Goal: Task Accomplishment & Management: Manage account settings

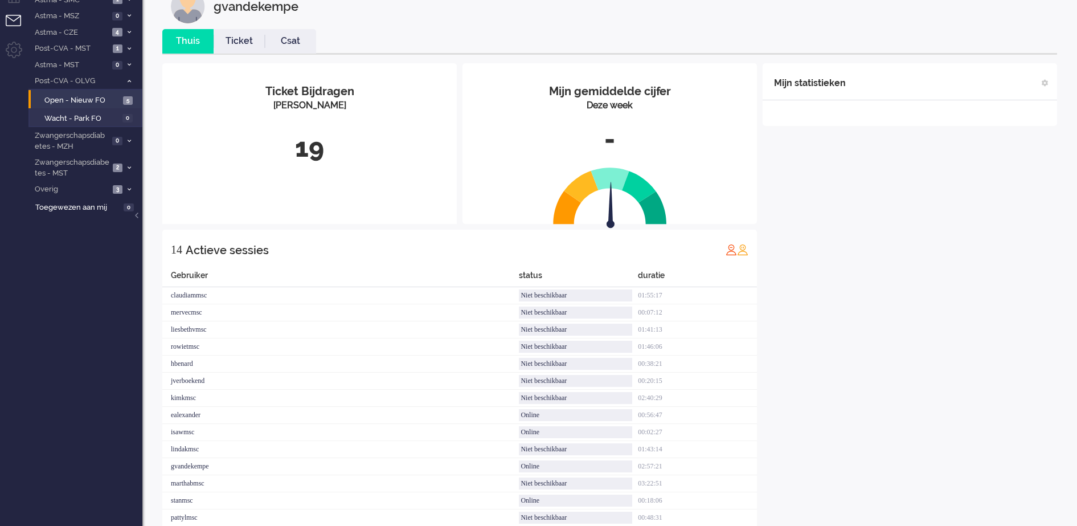
scroll to position [71, 0]
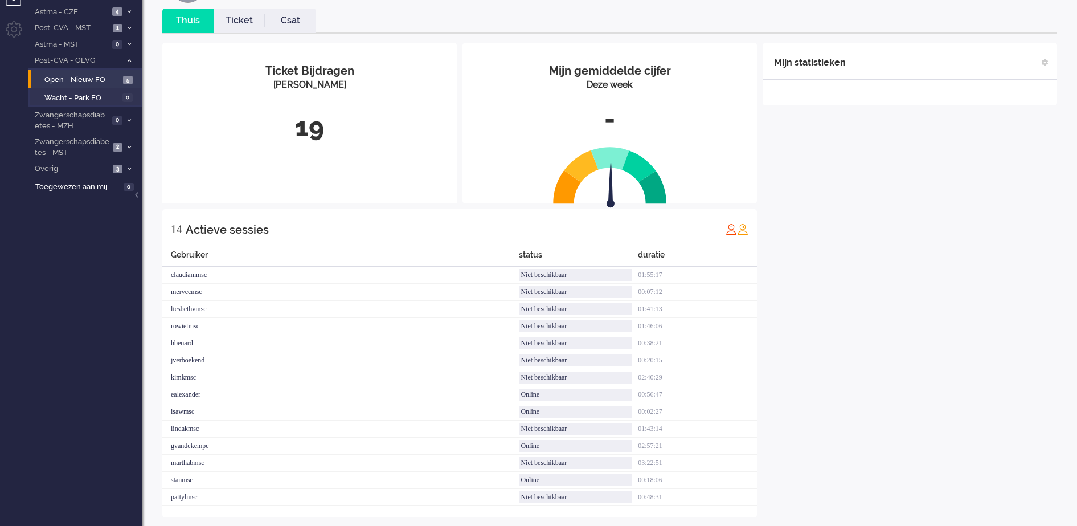
click at [97, 76] on span "Open - Nieuw FO" at bounding box center [82, 80] width 76 height 11
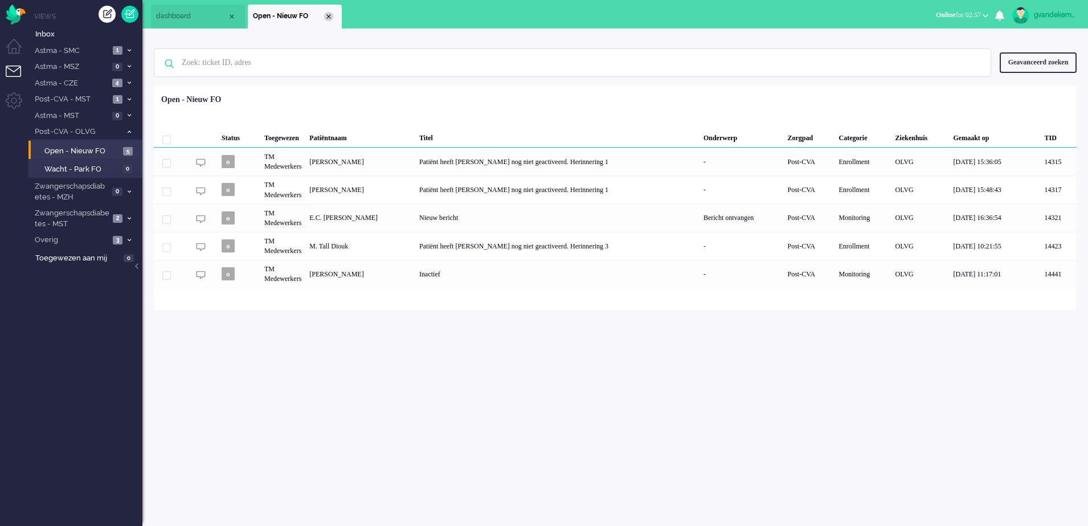
click at [327, 16] on div "Close tab" at bounding box center [328, 16] width 9 height 9
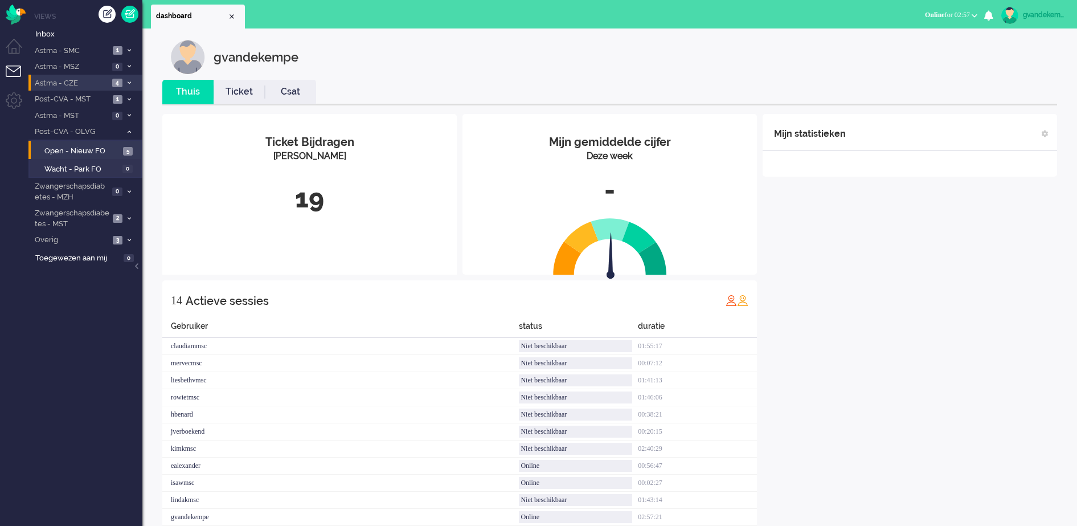
click at [126, 80] on span at bounding box center [129, 83] width 9 height 6
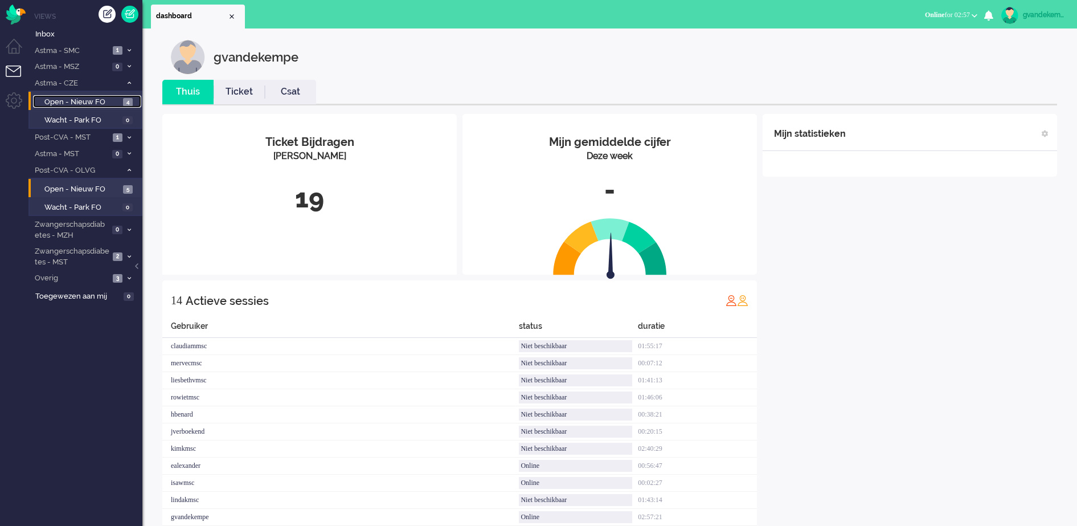
click at [126, 103] on span "4" at bounding box center [128, 102] width 10 height 9
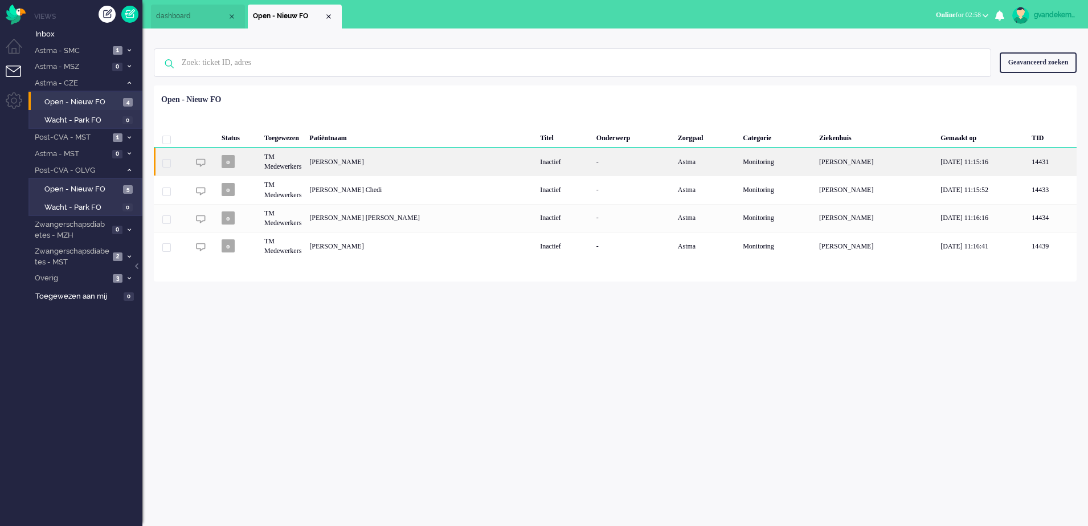
click at [649, 158] on div "-" at bounding box center [632, 161] width 81 height 28
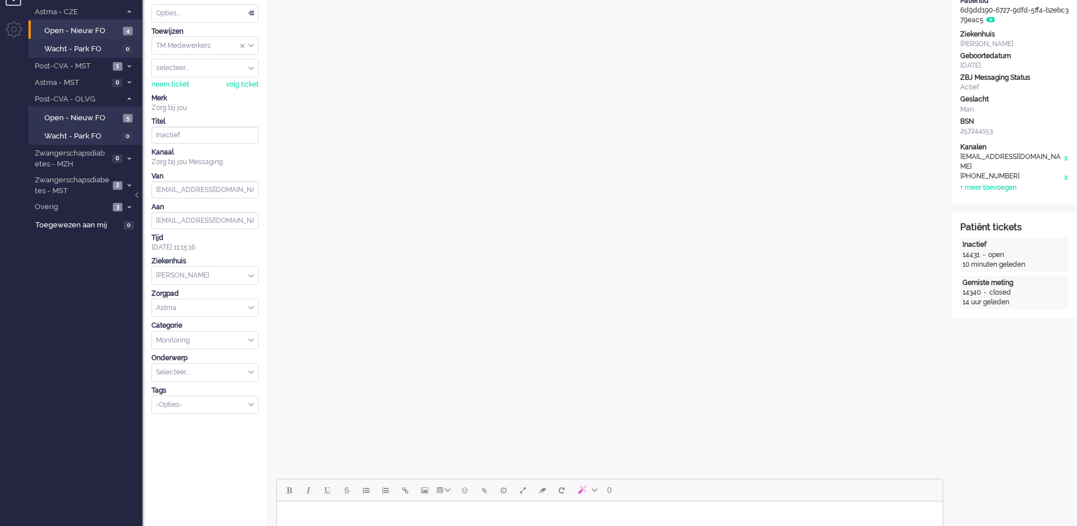
scroll to position [34, 0]
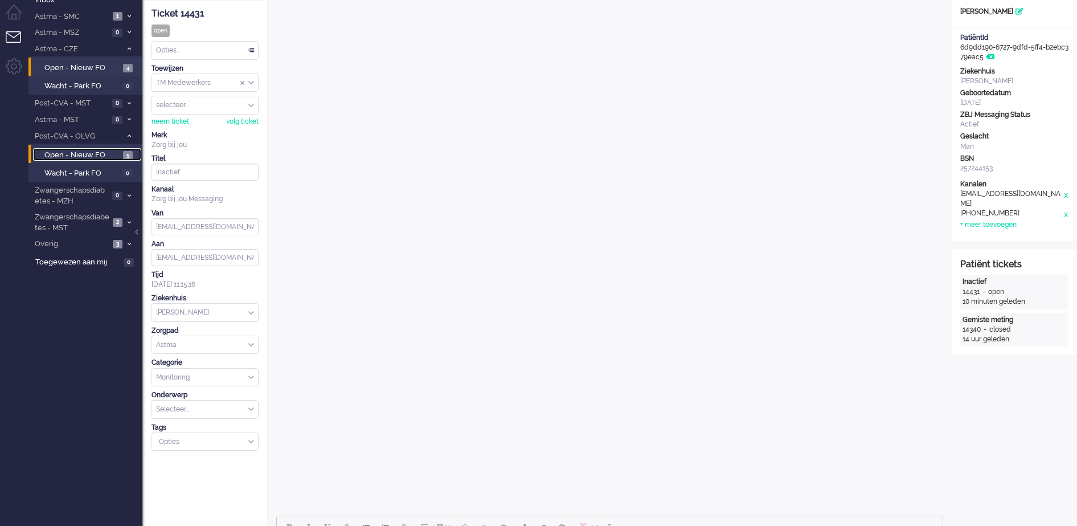
click at [113, 151] on span "Open - Nieuw FO" at bounding box center [82, 155] width 76 height 11
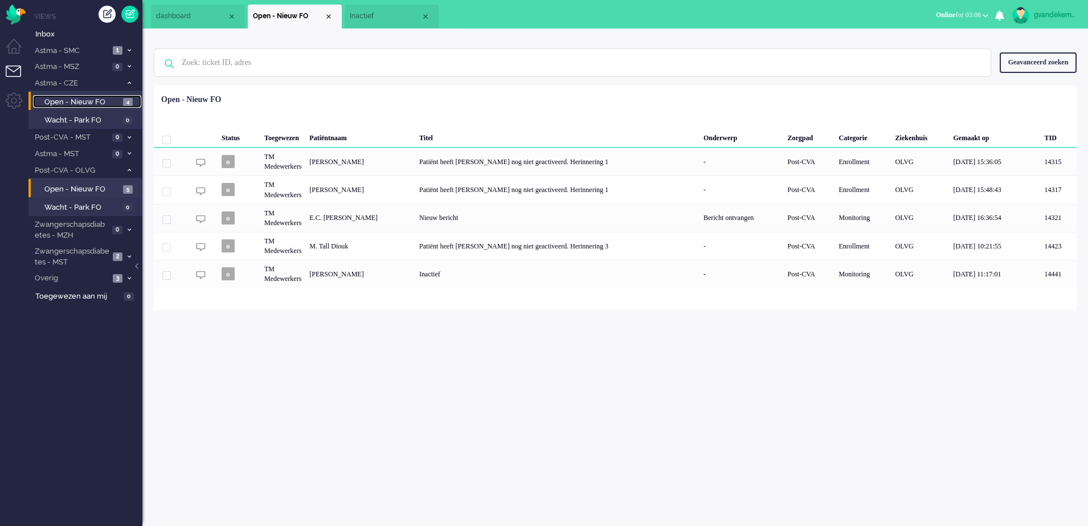
click at [104, 100] on span "Open - Nieuw FO" at bounding box center [82, 102] width 76 height 11
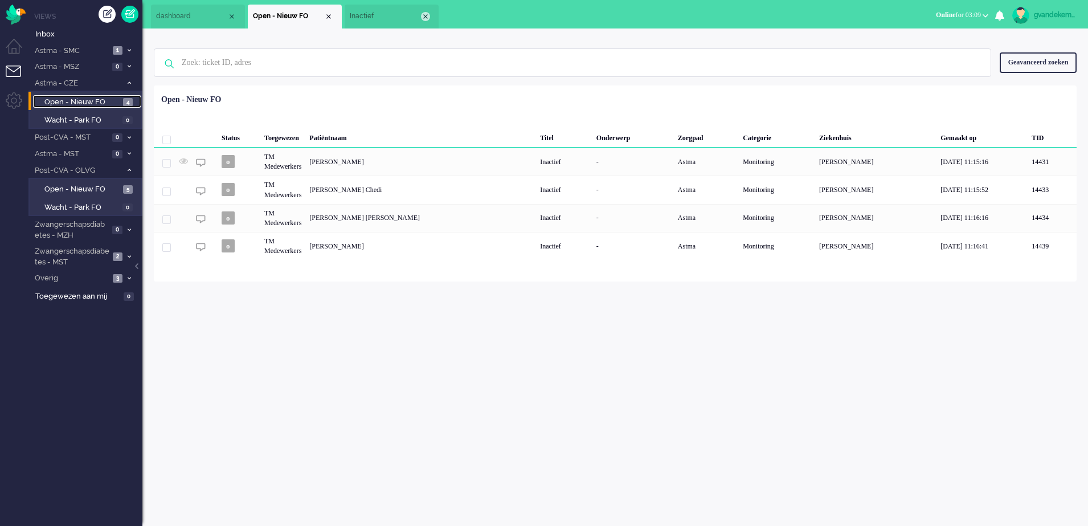
click at [426, 16] on div "Close tab" at bounding box center [425, 16] width 9 height 9
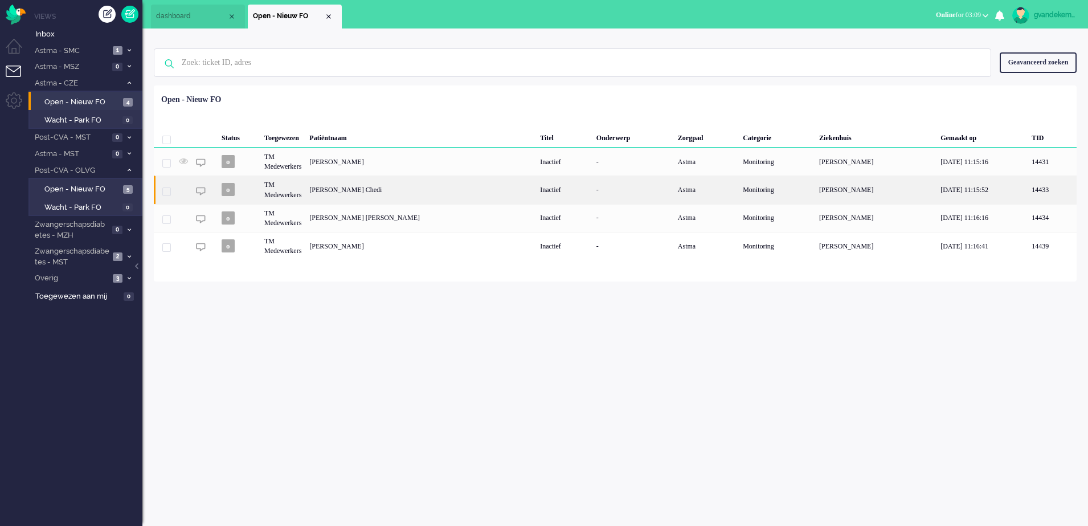
click at [375, 186] on div "[PERSON_NAME] Chedi" at bounding box center [420, 189] width 231 height 28
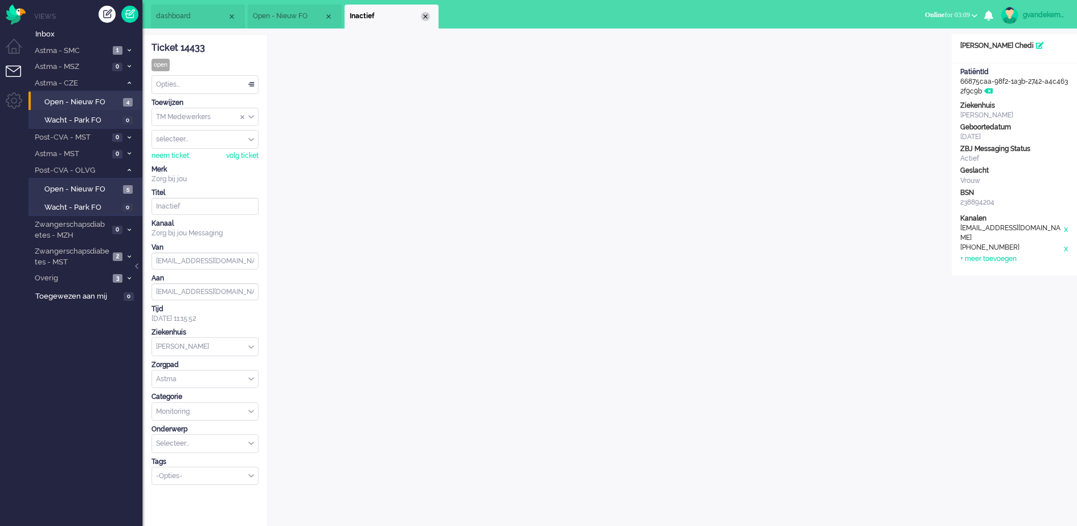
click at [422, 16] on div "Close tab" at bounding box center [425, 16] width 9 height 9
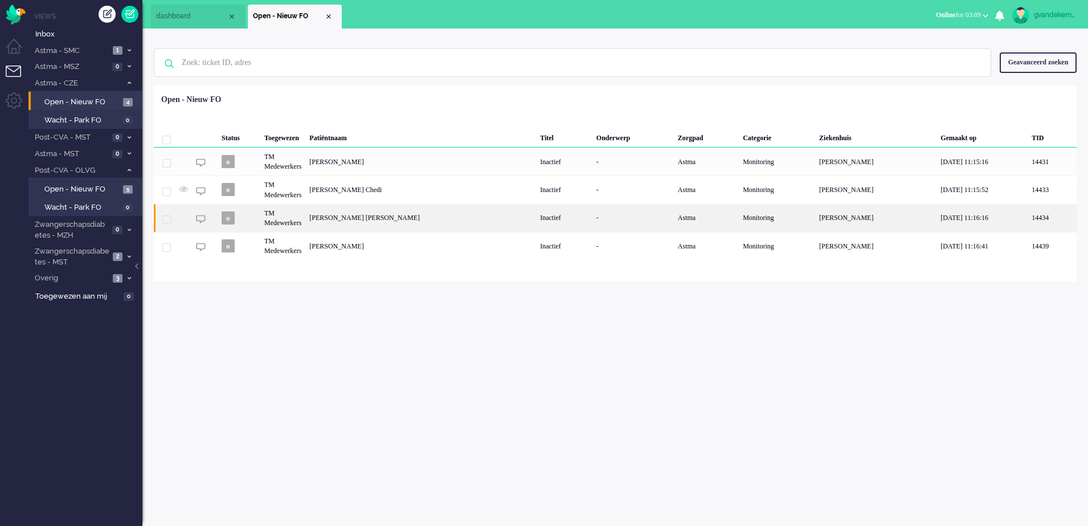
click at [396, 216] on div "[PERSON_NAME] [PERSON_NAME]" at bounding box center [420, 218] width 231 height 28
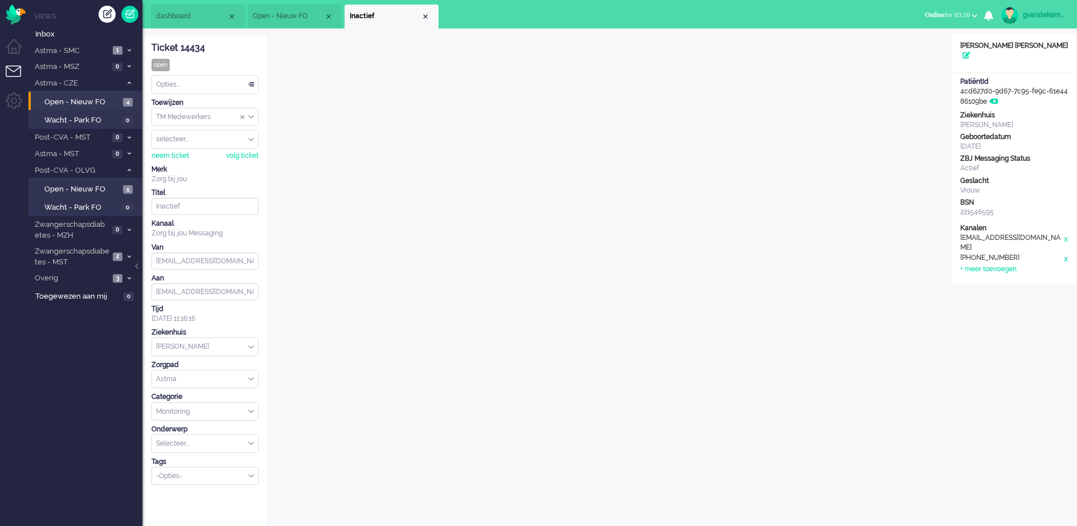
click at [424, 18] on div "Close tab" at bounding box center [425, 16] width 9 height 9
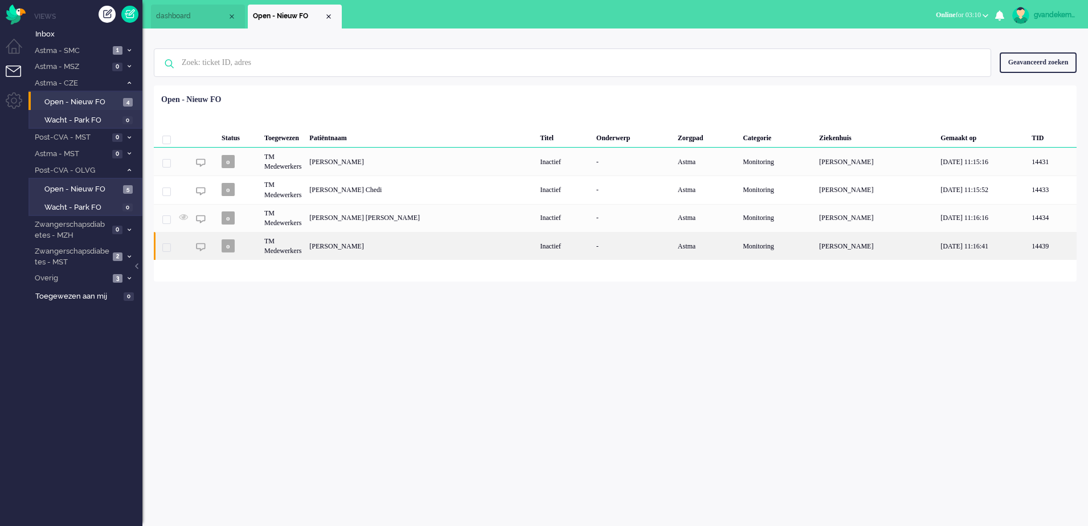
click at [371, 247] on div "[PERSON_NAME]" at bounding box center [420, 246] width 231 height 28
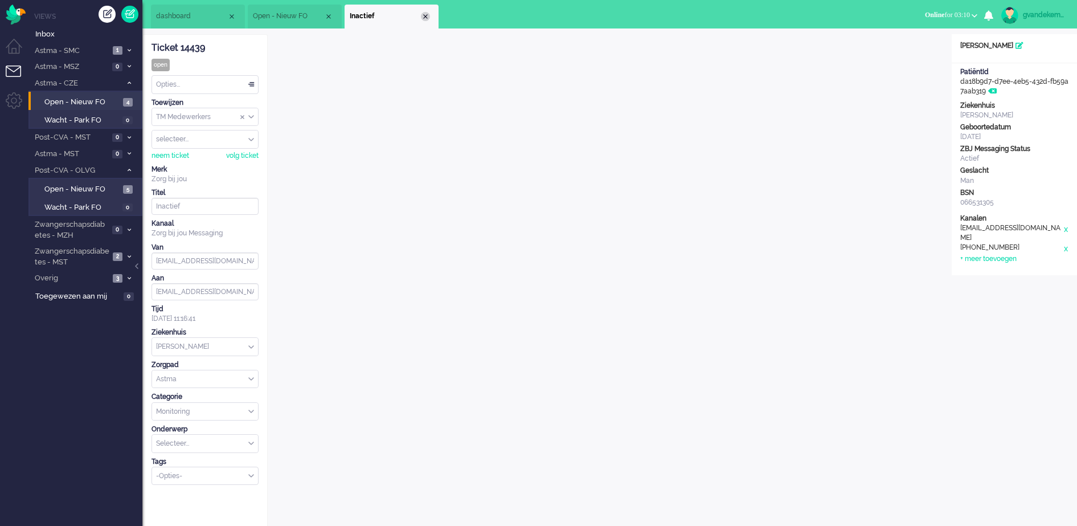
click at [422, 14] on div "Close tab" at bounding box center [425, 16] width 9 height 9
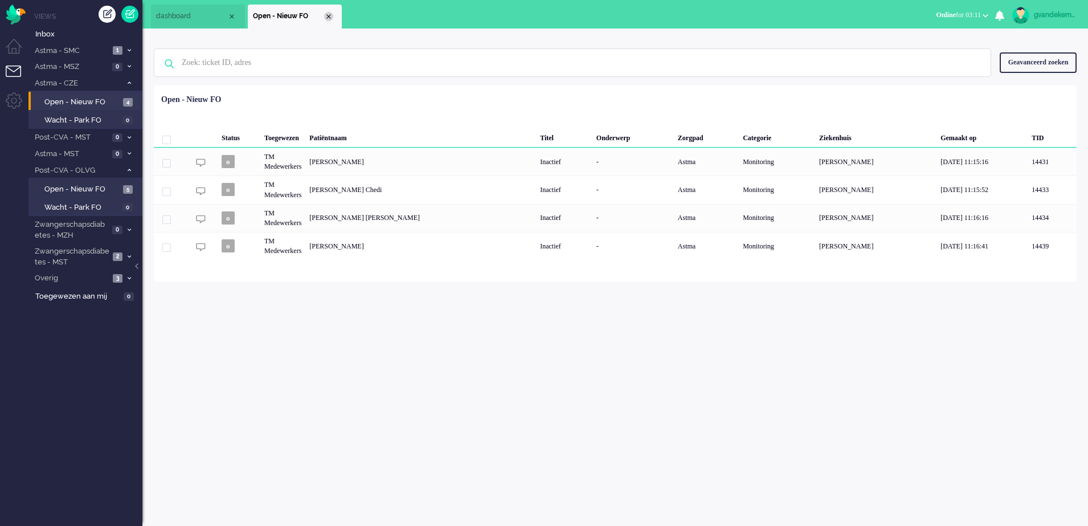
click at [327, 18] on div "Close tab" at bounding box center [328, 16] width 9 height 9
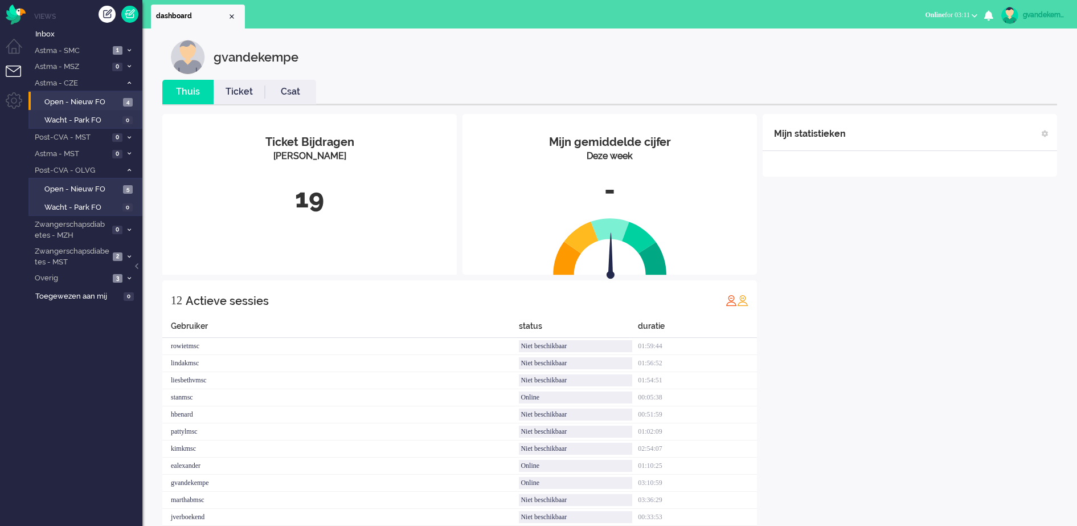
click at [955, 363] on div "Mijn statistieken + Statistieken toevoegen Bel tijd (gemiddelde dag) Wrapup tij…" at bounding box center [909, 334] width 294 height 440
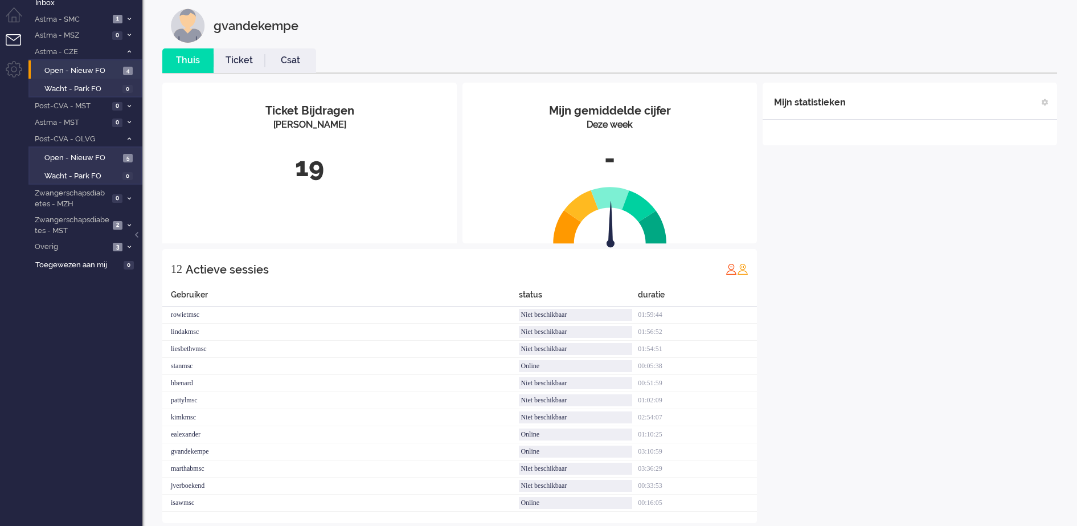
scroll to position [48, 0]
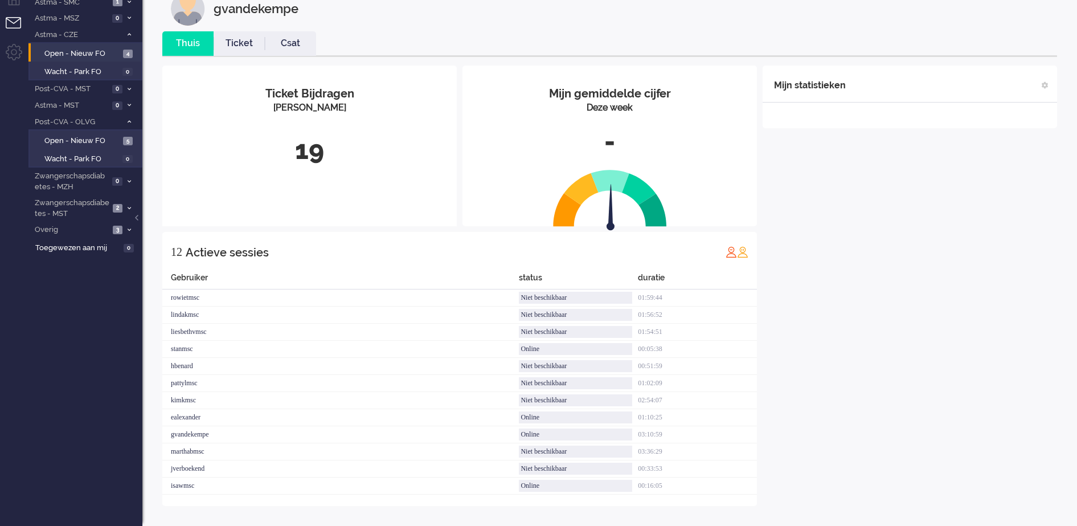
click at [873, 333] on div "Mijn statistieken + Statistieken toevoegen Bel tijd (gemiddelde dag) Wrapup tij…" at bounding box center [909, 285] width 294 height 440
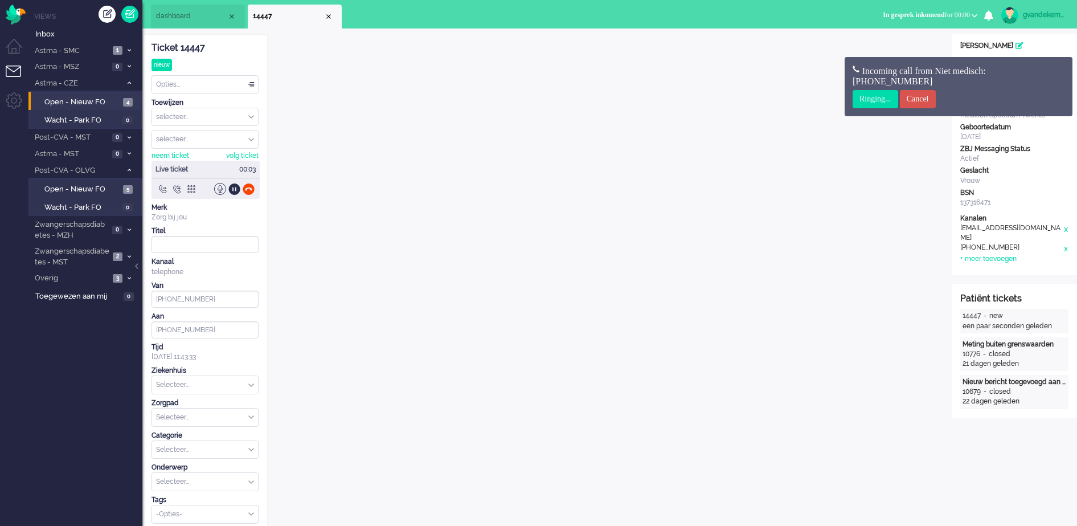
scroll to position [21, 0]
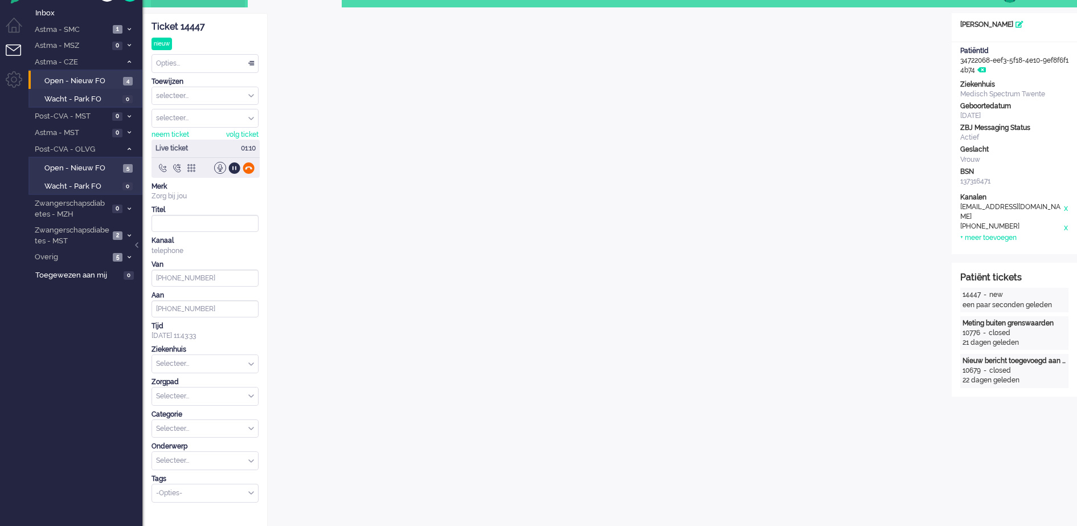
click at [248, 167] on div at bounding box center [249, 168] width 12 height 12
type input "[PHONE_NUMBER]"
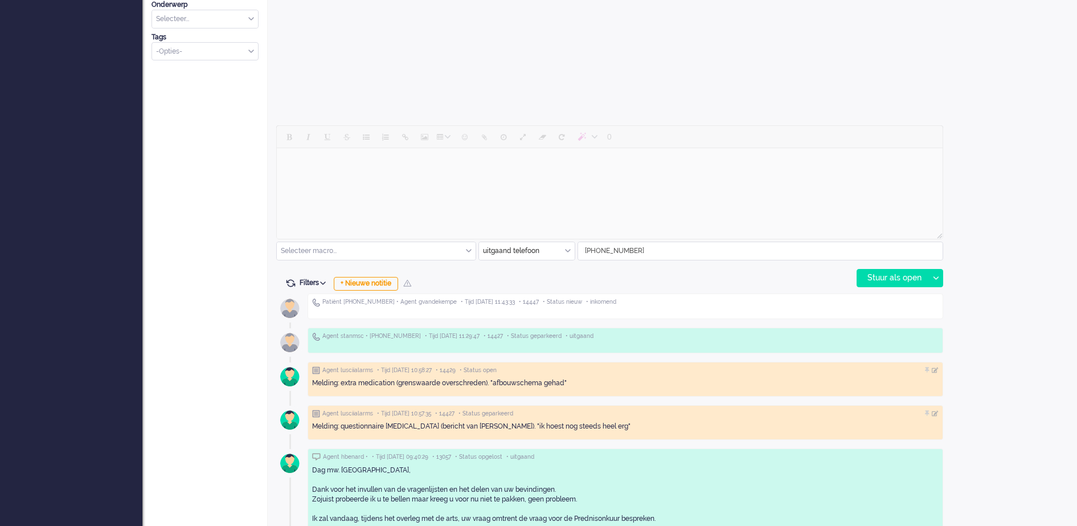
scroll to position [448, 0]
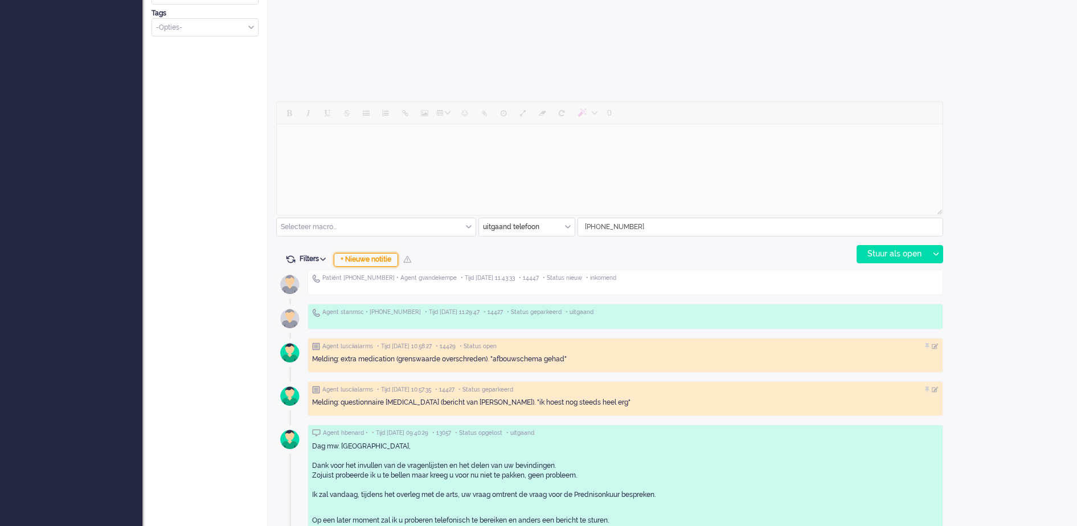
click at [386, 260] on div "+ Nieuwe notitie" at bounding box center [366, 260] width 64 height 14
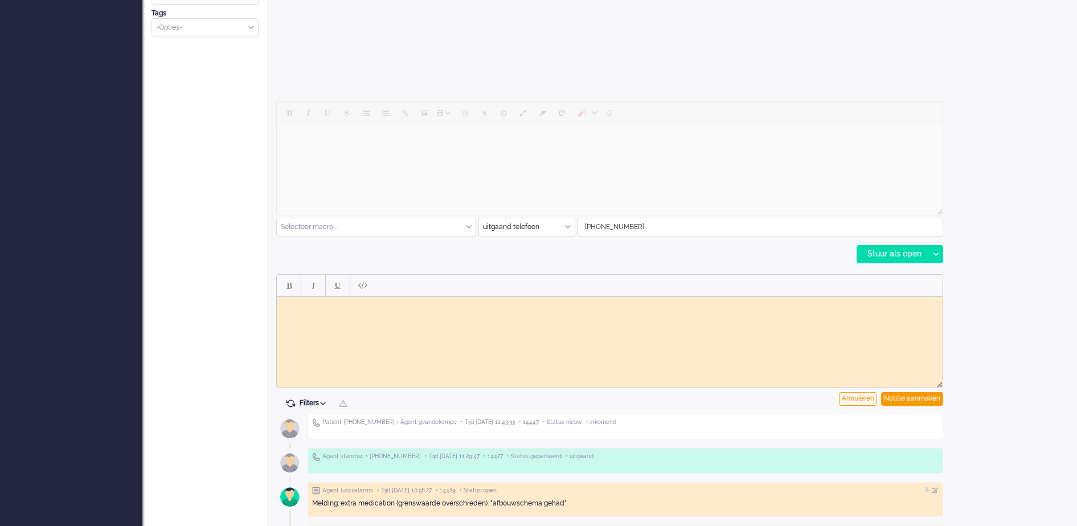
scroll to position [0, 0]
click at [435, 314] on html at bounding box center [610, 305] width 666 height 18
click at [339, 305] on body "Mw belde terug, voelt zich niet lekker;" at bounding box center [609, 305] width 657 height 9
click at [544, 303] on body "Mw belde terug omdat ze telefoontje had gemist, voelt zich niet lekker;" at bounding box center [609, 305] width 657 height 9
click at [672, 303] on body "Mw belde terug omdat ze telefoontje had gemist, voelt zich niet lekker; doorgez…" at bounding box center [609, 309] width 657 height 17
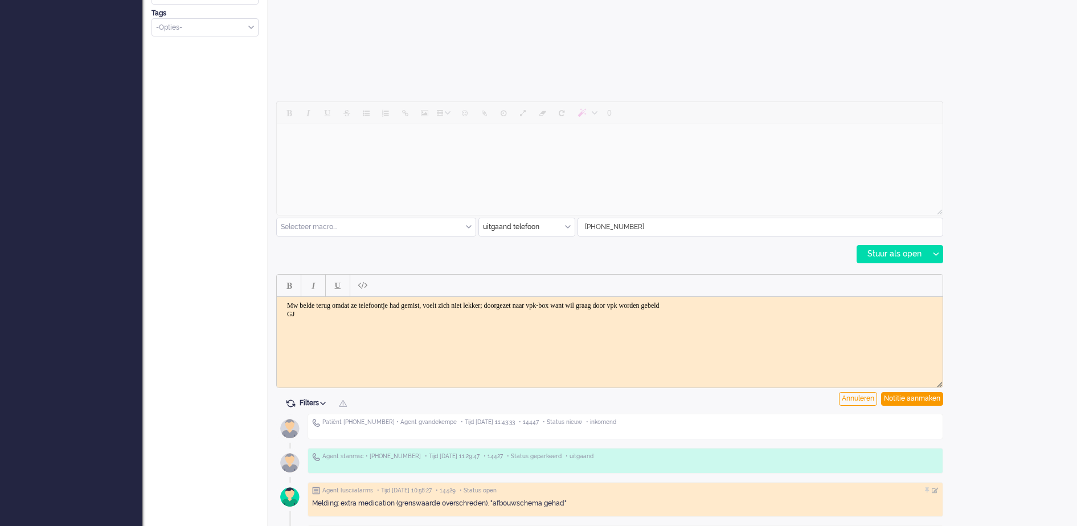
click at [785, 298] on html "Mw belde terug omdat ze telefoontje had gemist, voelt zich niet lekker; doorgez…" at bounding box center [610, 309] width 666 height 26
click at [915, 396] on div "Notitie aanmaken" at bounding box center [912, 399] width 62 height 14
type input "Inkomend telefoongesprek"
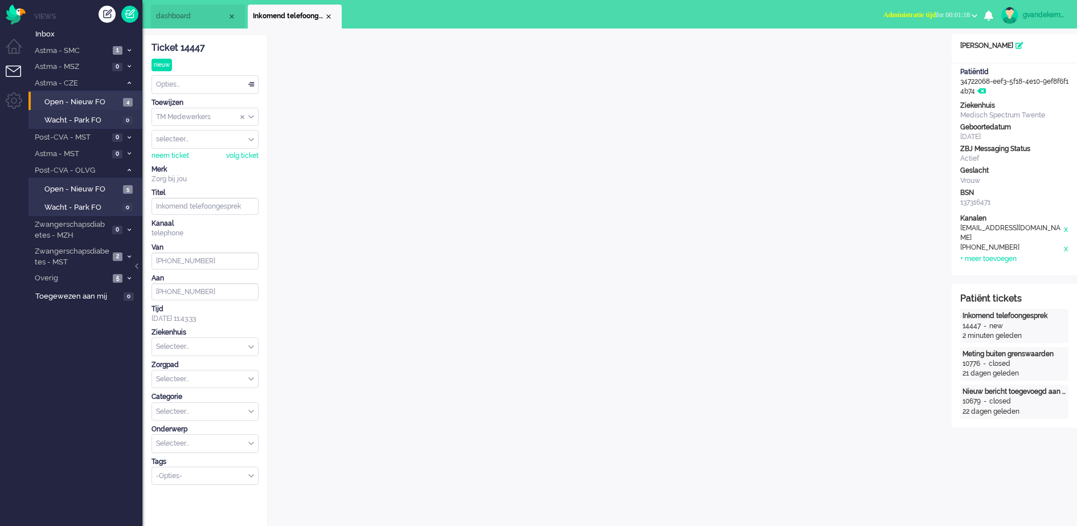
click at [252, 115] on div "TM Medewerkers" at bounding box center [205, 117] width 106 height 18
click at [232, 150] on li "TM Verpleegkundigen" at bounding box center [205, 150] width 106 height 17
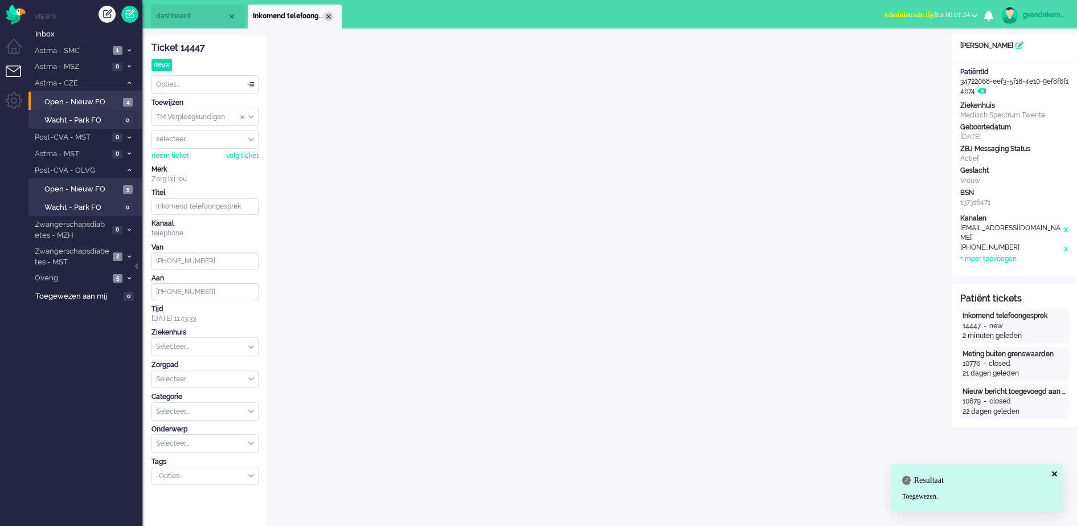
click at [328, 15] on div "Close tab" at bounding box center [328, 16] width 9 height 9
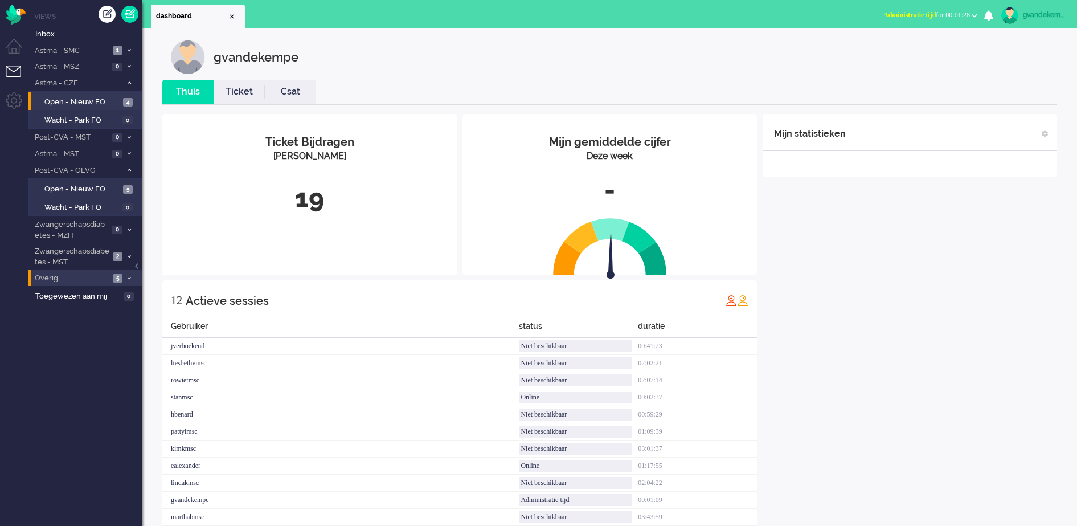
click at [126, 277] on span at bounding box center [129, 278] width 9 height 6
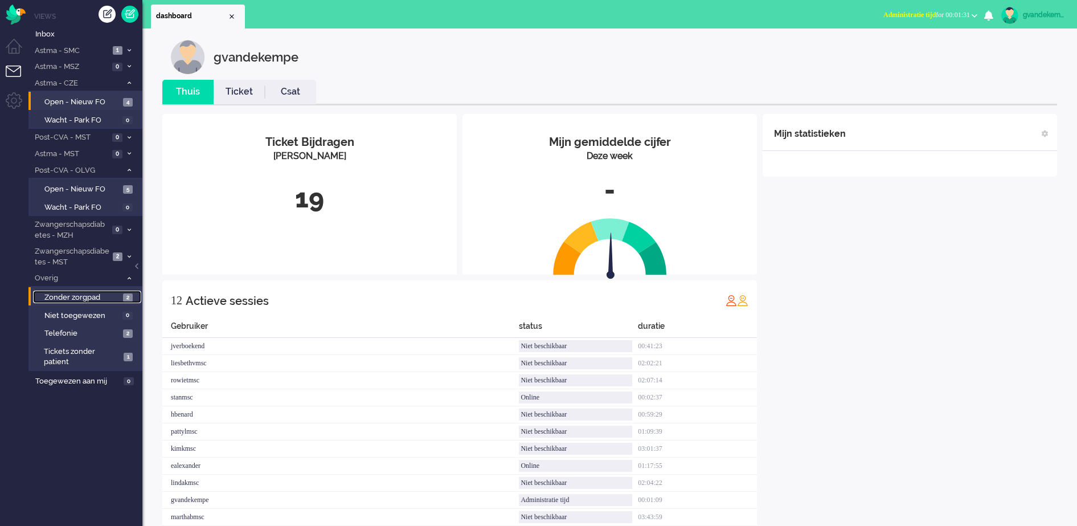
click at [126, 299] on span "2" at bounding box center [128, 297] width 10 height 9
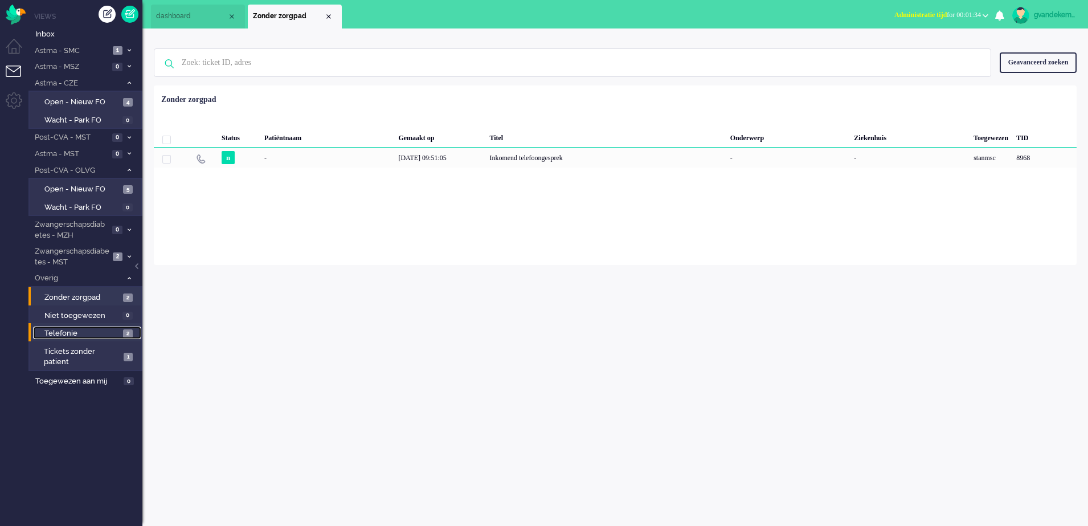
click at [123, 332] on span "2" at bounding box center [128, 333] width 10 height 9
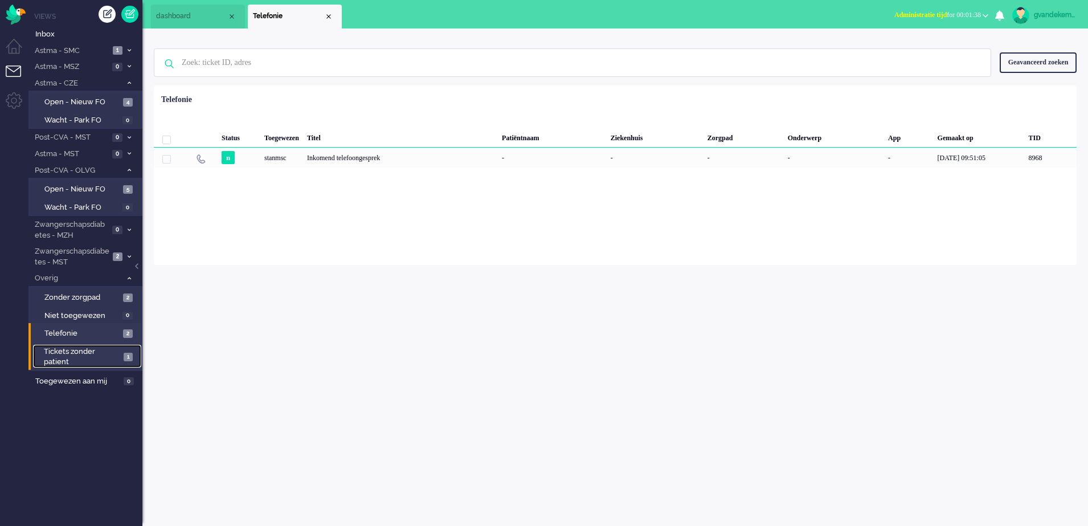
click at [129, 356] on span "1" at bounding box center [128, 356] width 9 height 9
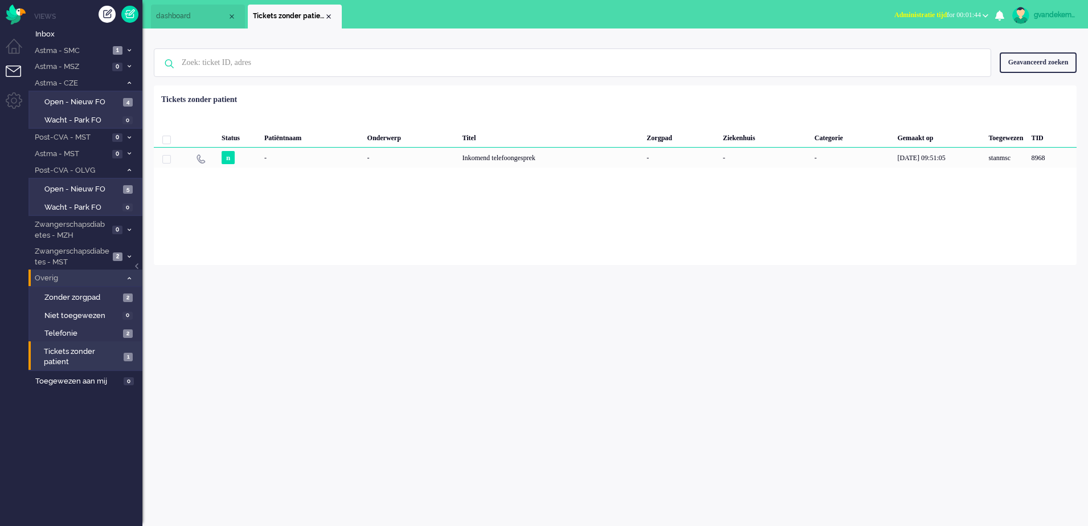
click at [130, 276] on icon at bounding box center [129, 278] width 3 height 4
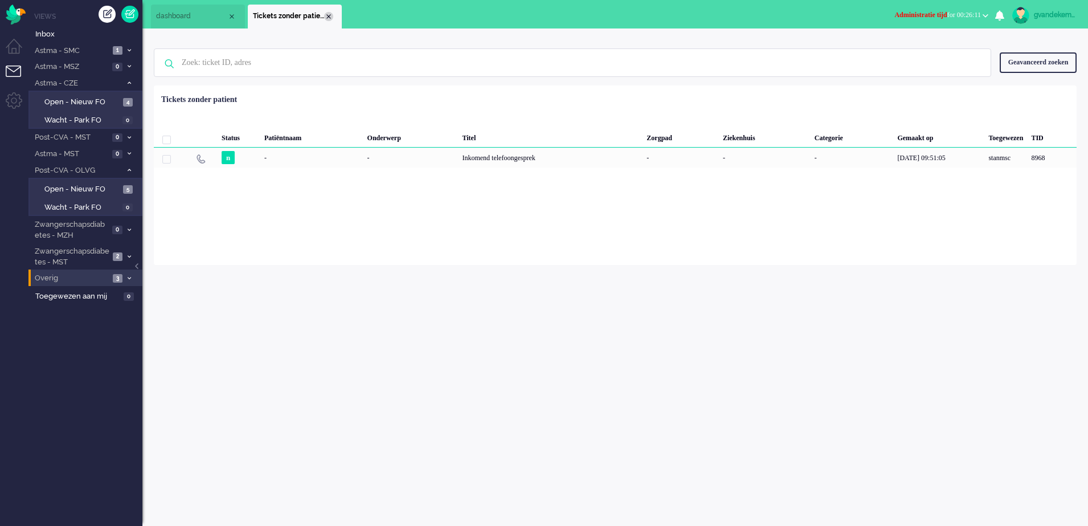
click at [330, 13] on div "Close tab" at bounding box center [328, 16] width 9 height 9
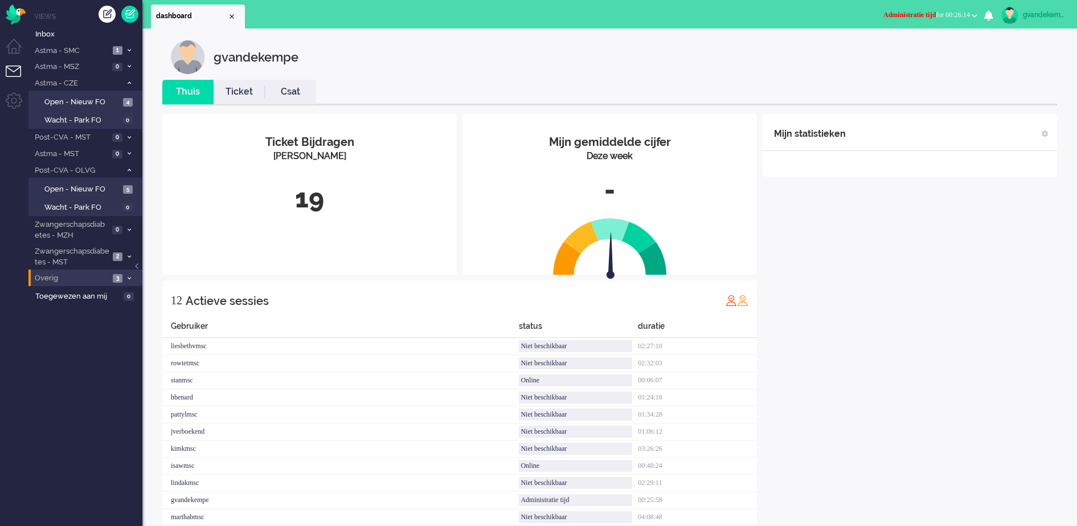
click at [959, 13] on span "Administratie tijd for 00:26:14" at bounding box center [926, 15] width 87 height 8
click at [900, 49] on label "Online" at bounding box center [930, 51] width 90 height 10
click at [934, 318] on div "Mijn statistieken + Statistieken toevoegen Bel tijd (gemiddelde dag) Wrapup tij…" at bounding box center [909, 334] width 294 height 440
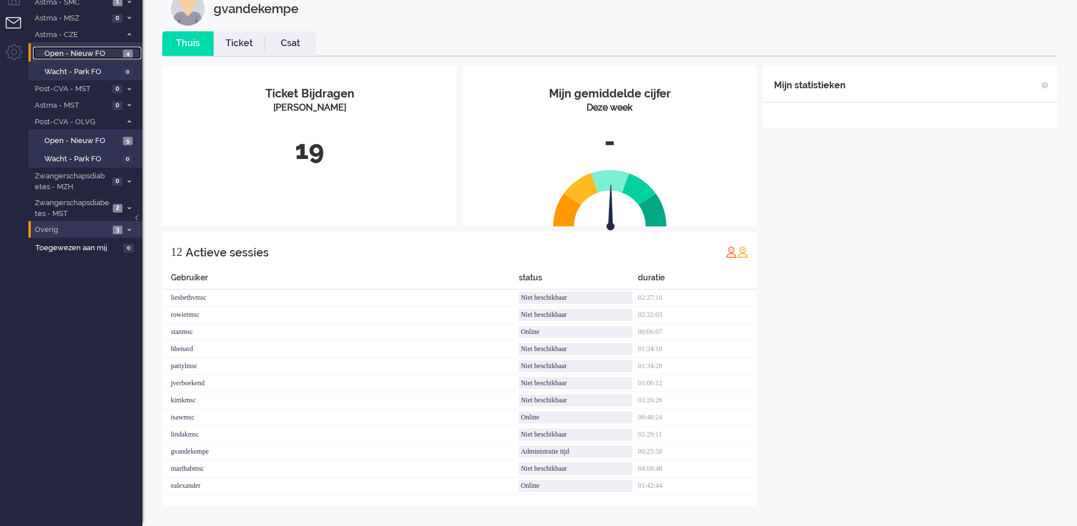
click at [117, 55] on span "Open - Nieuw FO" at bounding box center [82, 53] width 76 height 11
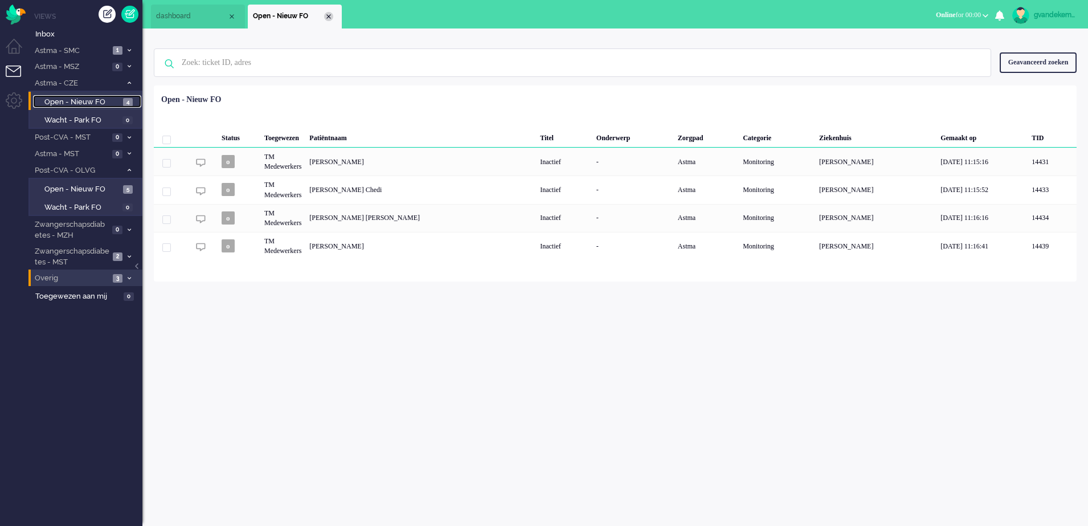
click at [330, 18] on div "Close tab" at bounding box center [328, 16] width 9 height 9
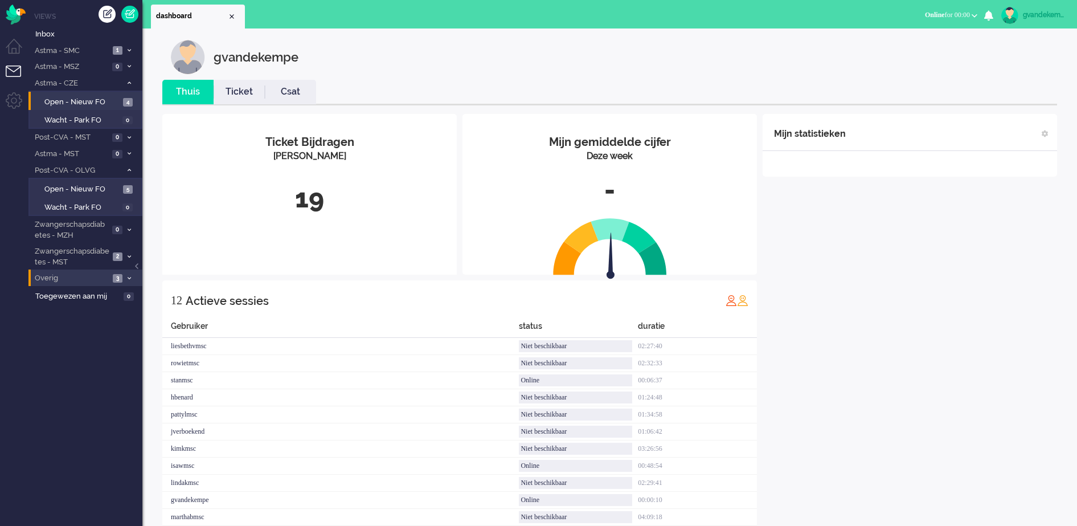
click at [998, 367] on div "Mijn statistieken + Statistieken toevoegen Bel tijd (gemiddelde dag) Wrapup tij…" at bounding box center [909, 334] width 294 height 440
click at [124, 103] on span "4" at bounding box center [128, 102] width 10 height 9
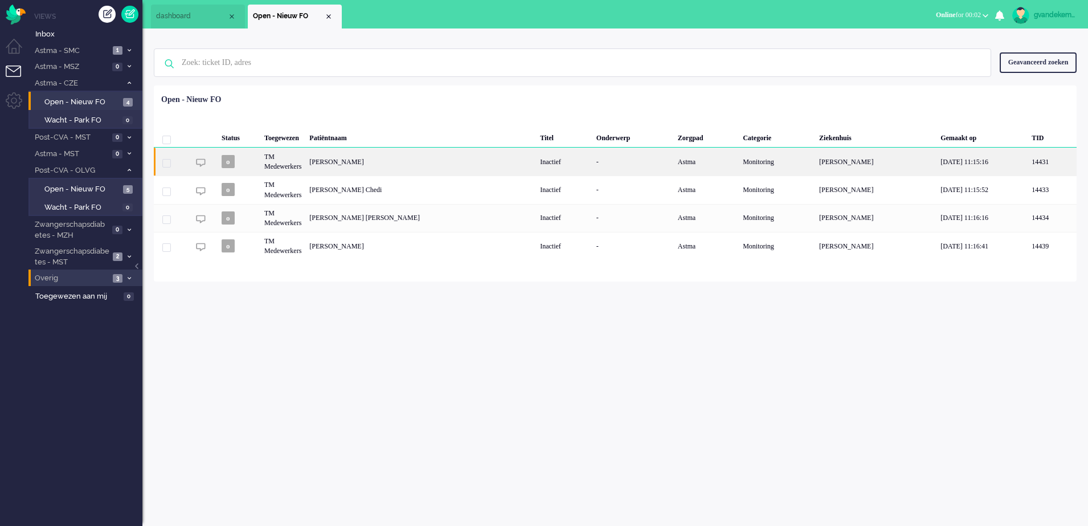
click at [477, 159] on div "[PERSON_NAME]" at bounding box center [420, 161] width 231 height 28
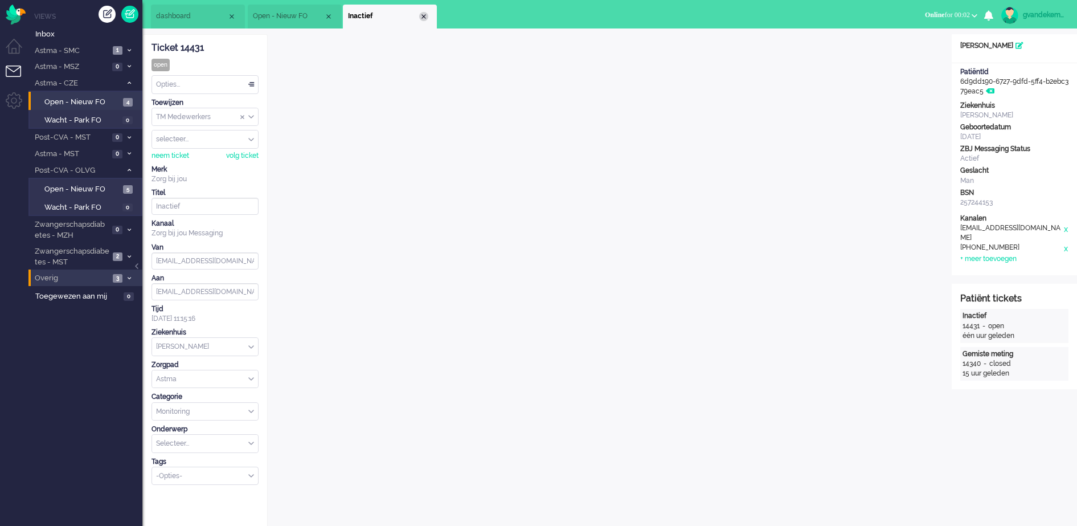
click at [423, 18] on div "Close tab" at bounding box center [423, 16] width 9 height 9
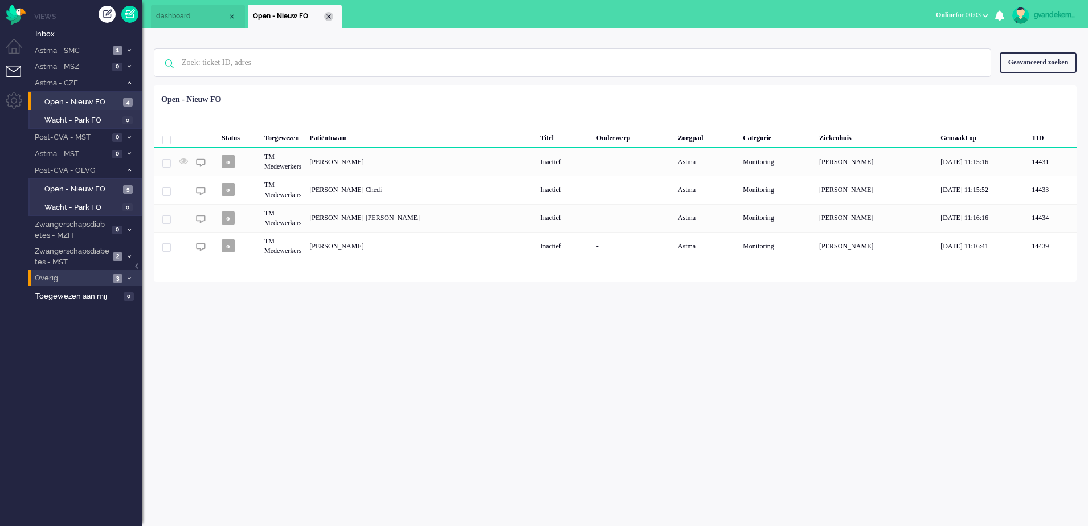
click at [327, 15] on div "Close tab" at bounding box center [328, 16] width 9 height 9
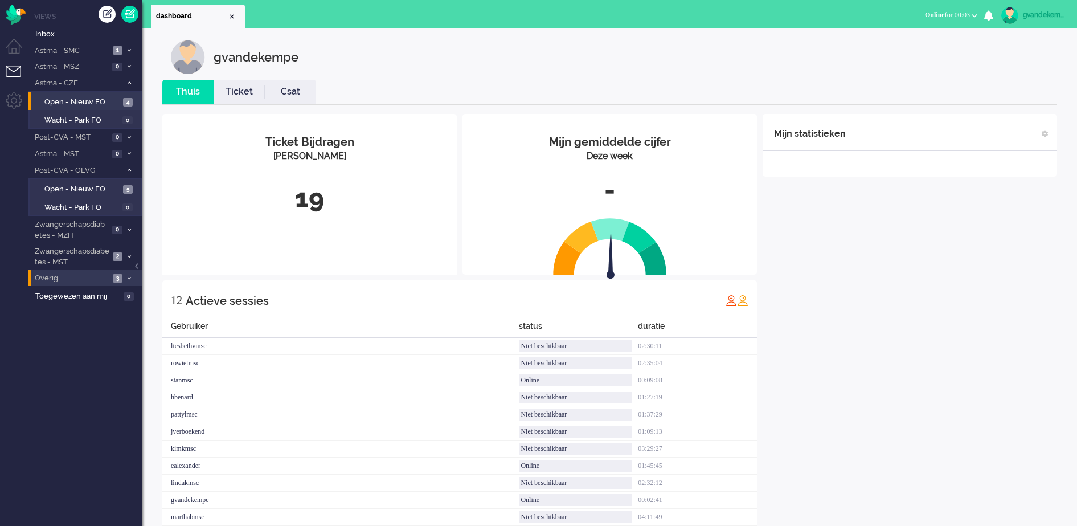
click at [964, 388] on div "Mijn statistieken + Statistieken toevoegen Bel tijd (gemiddelde dag) Wrapup tij…" at bounding box center [909, 334] width 294 height 440
click at [975, 13] on button "Online for 00:19" at bounding box center [951, 15] width 66 height 17
click at [902, 39] on label "Niet beschikbaar" at bounding box center [930, 39] width 90 height 10
click at [925, 318] on div "Mijn statistieken + Statistieken toevoegen Bel tijd (gemiddelde dag) Wrapup tij…" at bounding box center [909, 334] width 294 height 440
click at [900, 367] on div "Mijn statistieken + Statistieken toevoegen Bel tijd (gemiddelde dag) Wrapup tij…" at bounding box center [909, 334] width 294 height 440
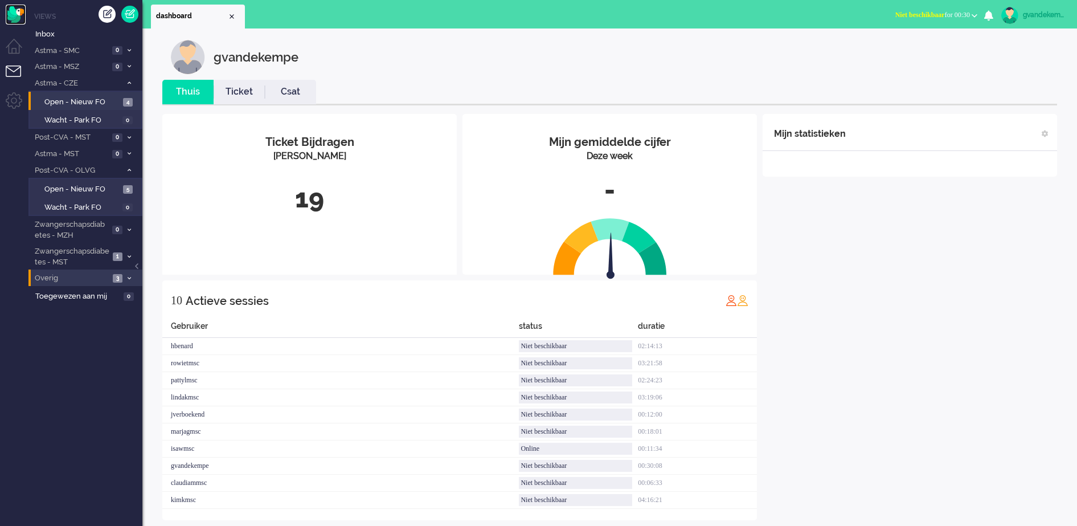
click at [13, 16] on img "Omnidesk" at bounding box center [16, 15] width 20 height 20
